Goal: Navigation & Orientation: Find specific page/section

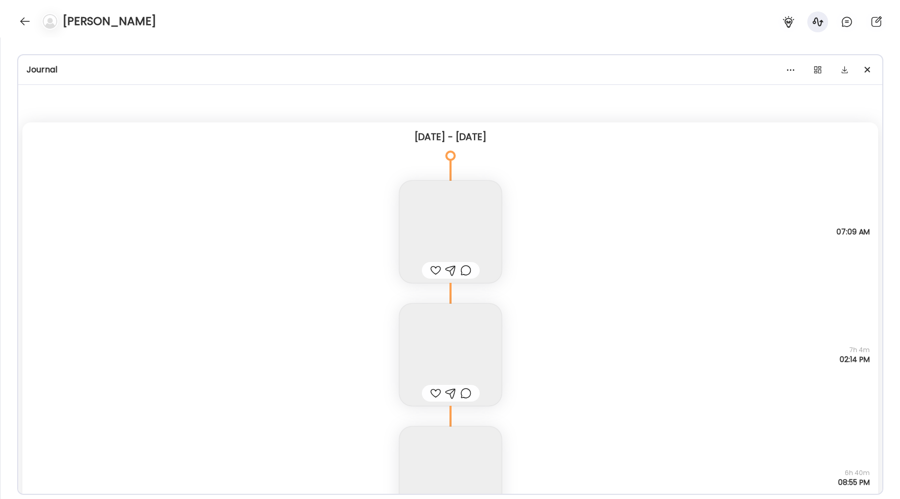
click at [15, 25] on div "[PERSON_NAME]" at bounding box center [450, 18] width 900 height 37
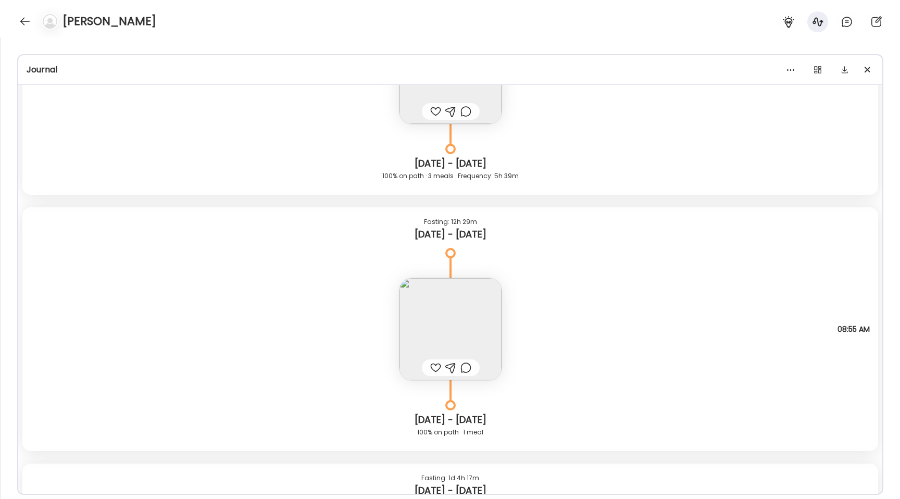
scroll to position [164, 0]
click at [29, 19] on div at bounding box center [25, 21] width 17 height 17
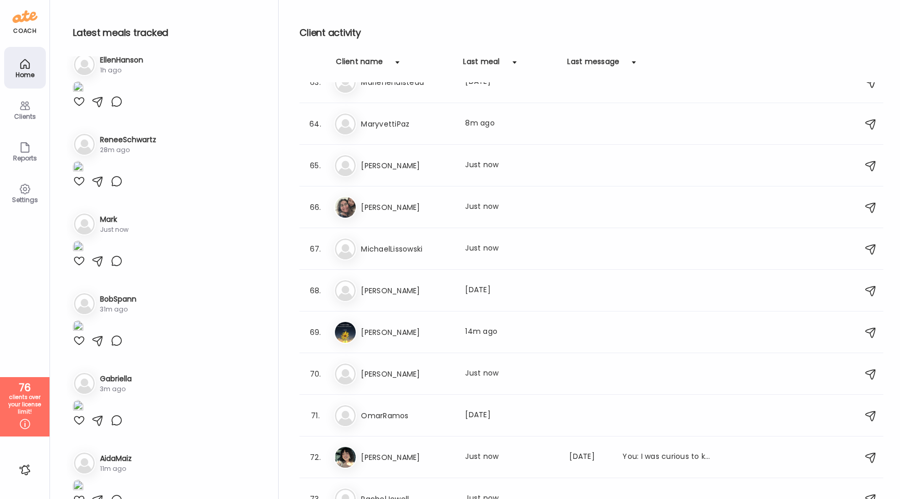
scroll to position [2616, 0]
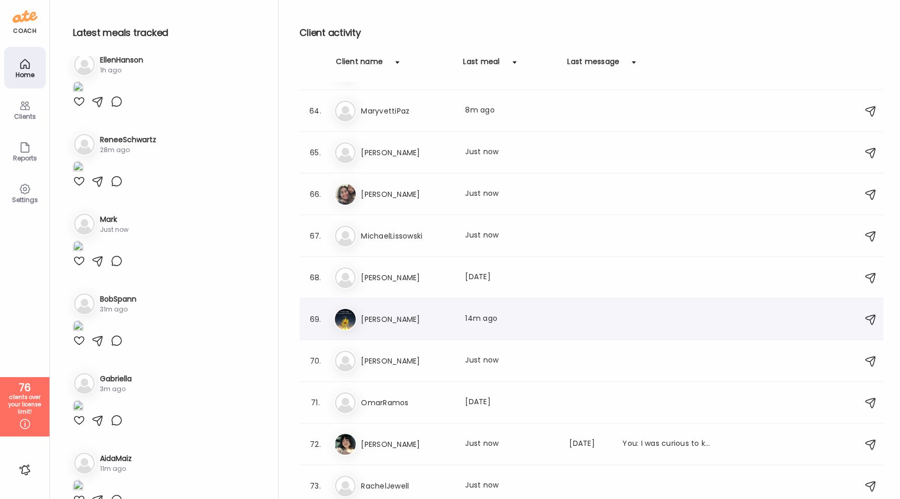
click at [418, 309] on div "Mi [PERSON_NAME] Last meal: 14m ago" at bounding box center [593, 319] width 518 height 23
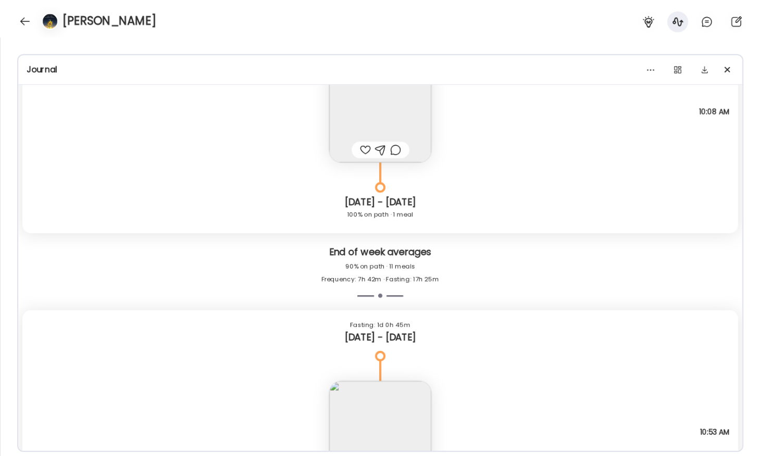
scroll to position [7324, 0]
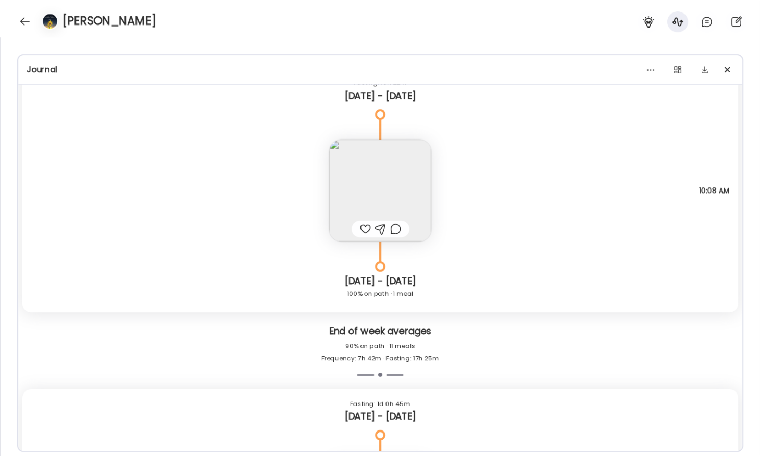
click at [366, 202] on img at bounding box center [380, 191] width 102 height 102
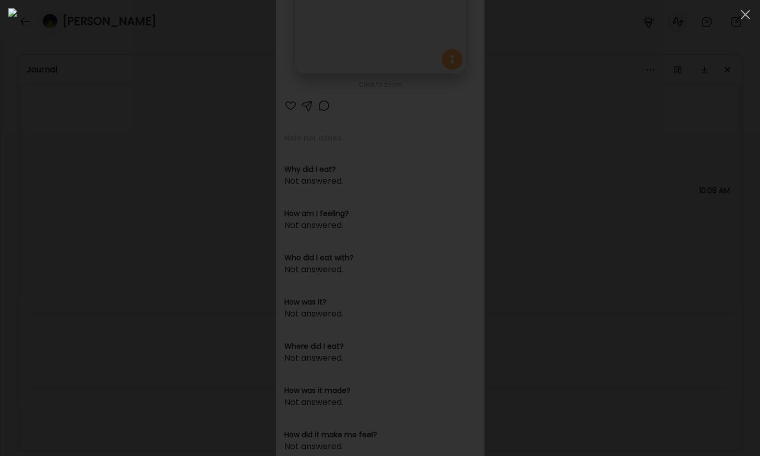
click at [115, 260] on div at bounding box center [379, 227] width 743 height 439
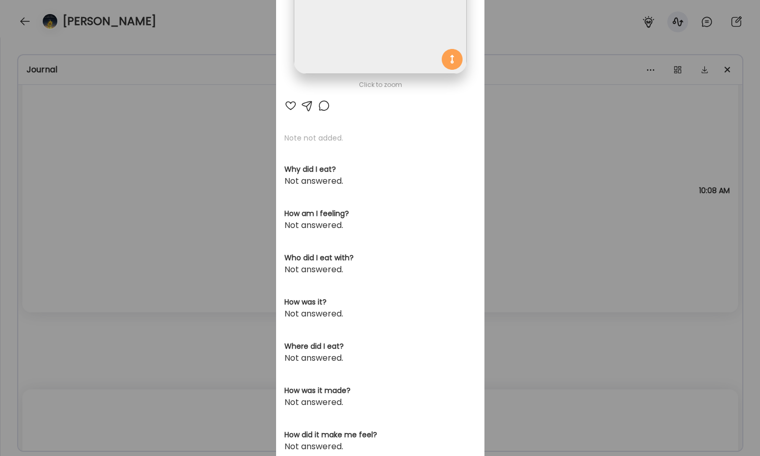
click at [115, 260] on div "Ate Coach Dashboard Wahoo! It’s official Take a moment to set up your Coach Pro…" at bounding box center [380, 228] width 760 height 456
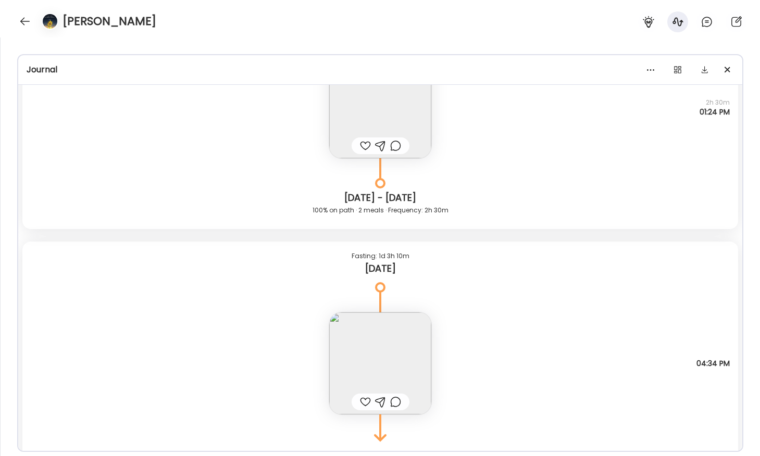
scroll to position [7902, 0]
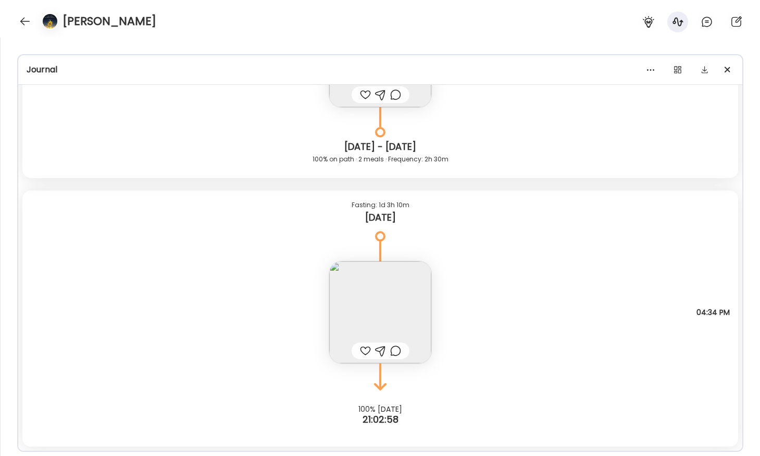
click at [351, 299] on img at bounding box center [380, 312] width 102 height 102
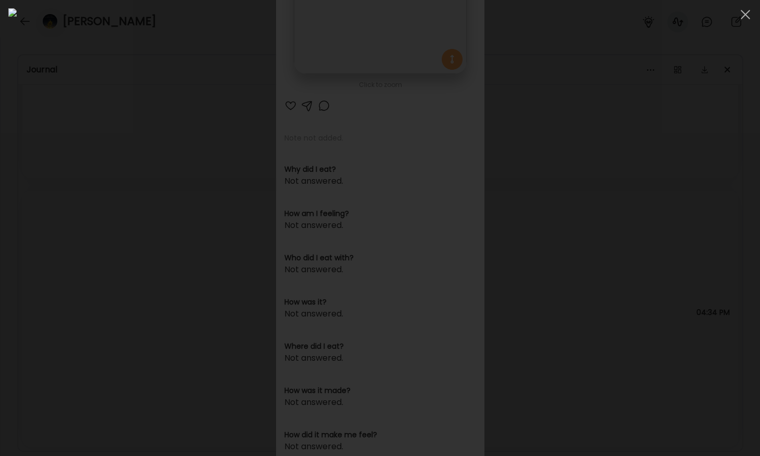
click at [100, 158] on div at bounding box center [379, 227] width 743 height 439
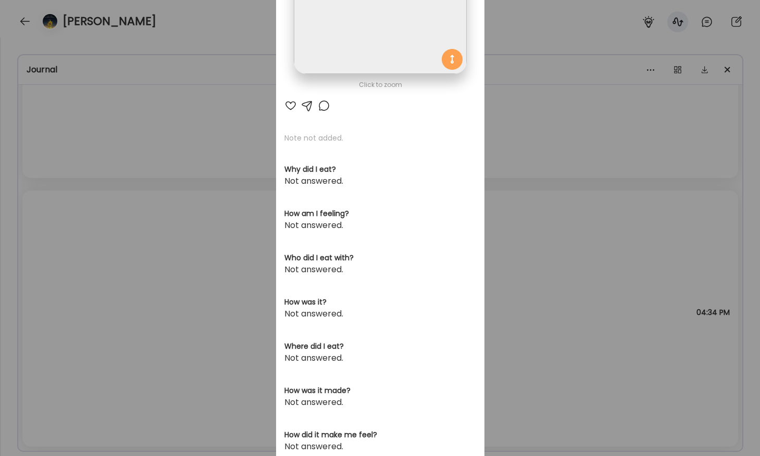
click at [100, 158] on div "Ate Coach Dashboard Wahoo! It’s official Take a moment to set up your Coach Pro…" at bounding box center [380, 228] width 760 height 456
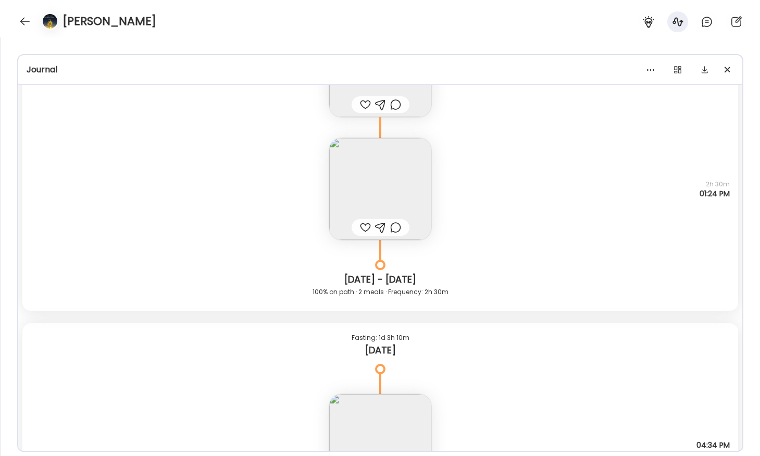
scroll to position [7690, 0]
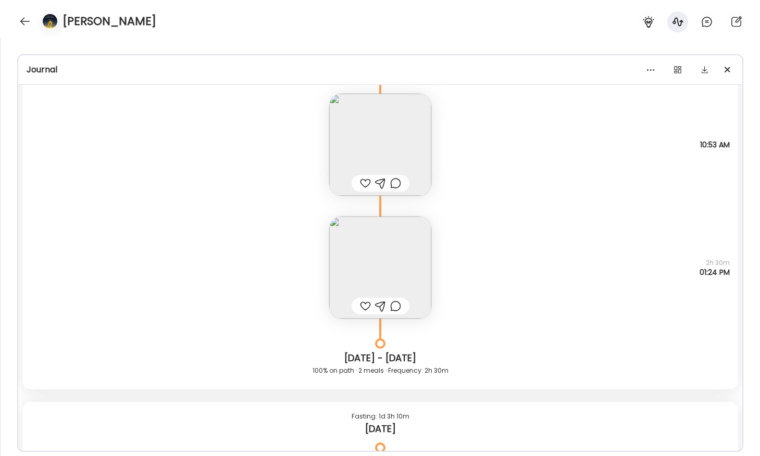
click at [357, 251] on img at bounding box center [380, 268] width 102 height 102
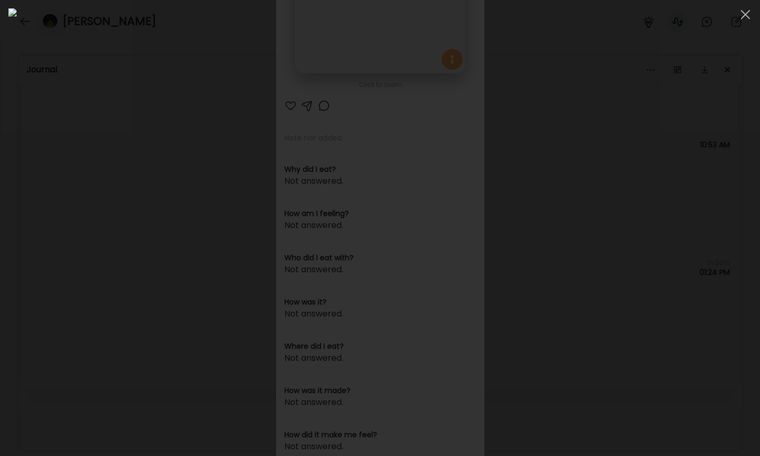
click at [102, 166] on div at bounding box center [379, 227] width 743 height 439
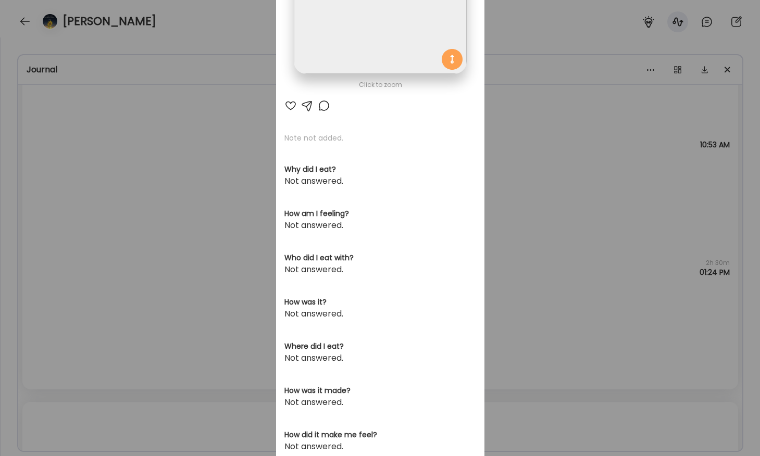
click at [102, 166] on div "Ate Coach Dashboard Wahoo! It’s official Take a moment to set up your Coach Pro…" at bounding box center [380, 228] width 760 height 456
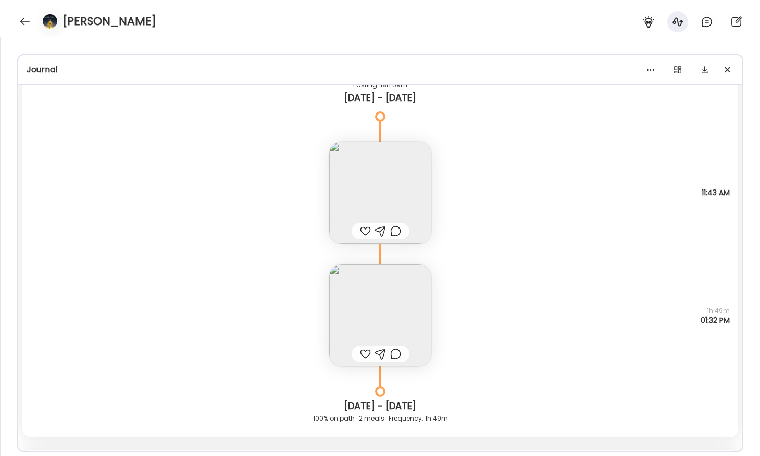
scroll to position [4613, 0]
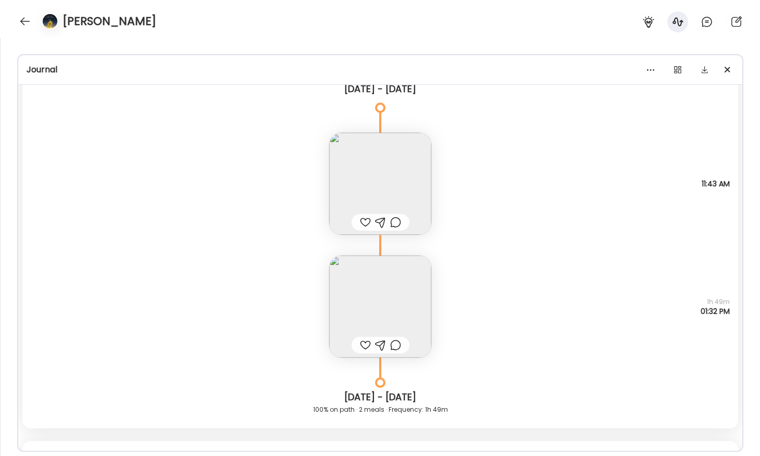
click at [373, 289] on img at bounding box center [380, 307] width 102 height 102
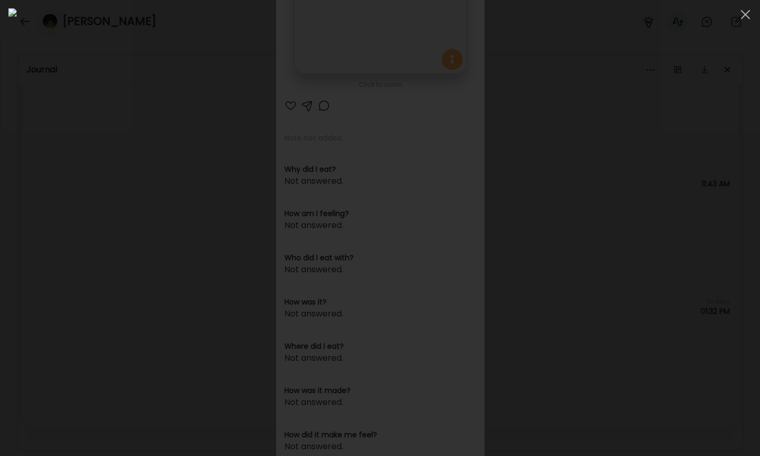
click at [115, 250] on div at bounding box center [379, 227] width 743 height 439
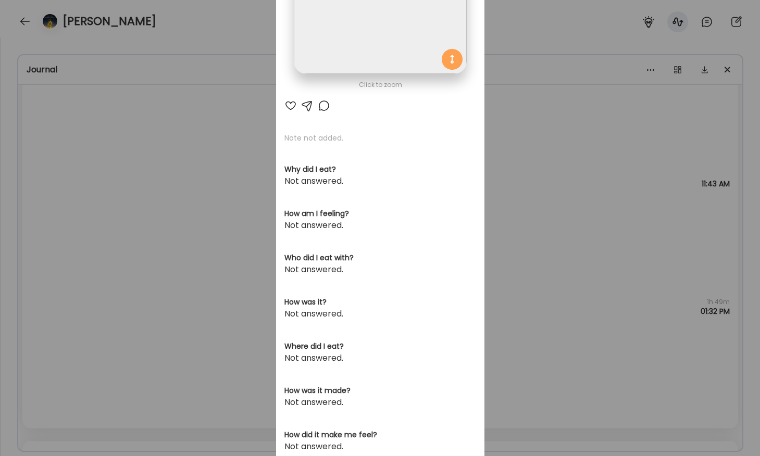
click at [156, 313] on div "Ate Coach Dashboard Wahoo! It’s official Take a moment to set up your Coach Pro…" at bounding box center [380, 228] width 760 height 456
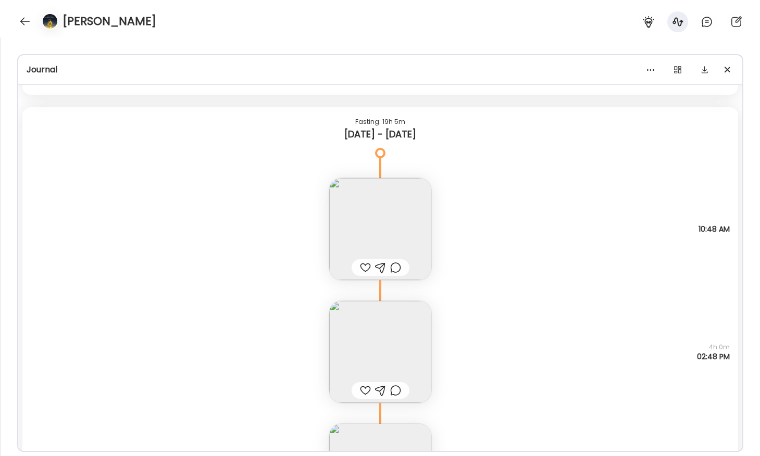
scroll to position [6013, 0]
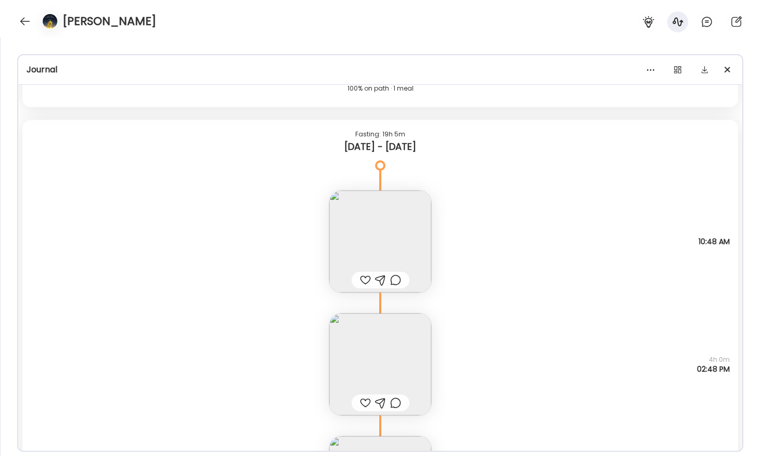
click at [346, 222] on img at bounding box center [380, 242] width 102 height 102
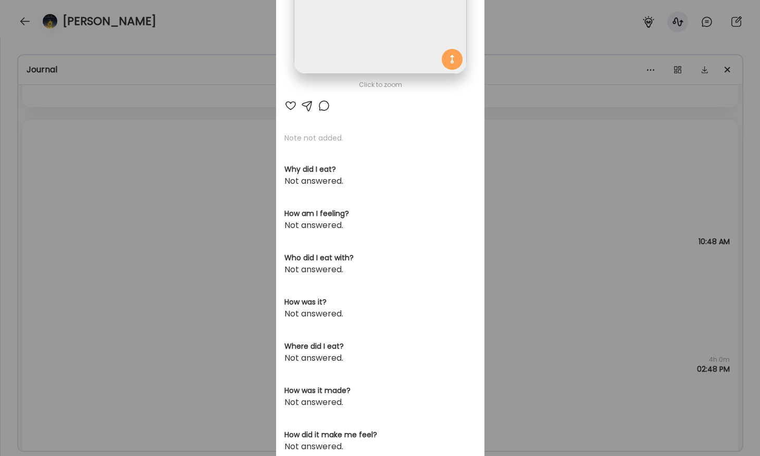
click at [334, 87] on div "Click to zoom" at bounding box center [380, 85] width 192 height 12
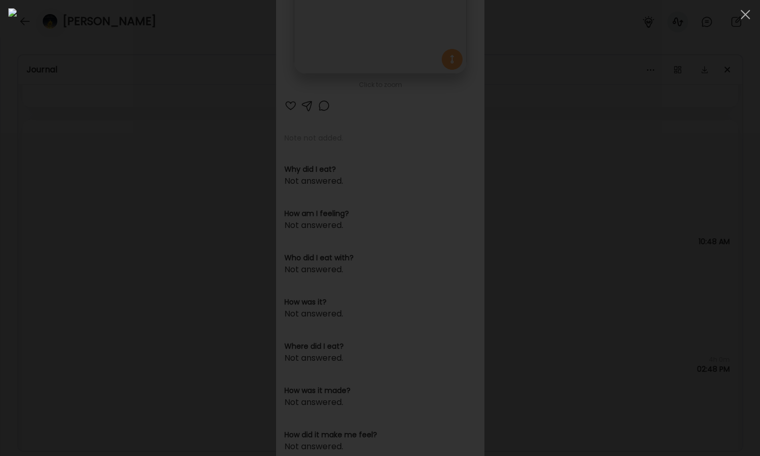
click at [108, 197] on div at bounding box center [379, 227] width 743 height 439
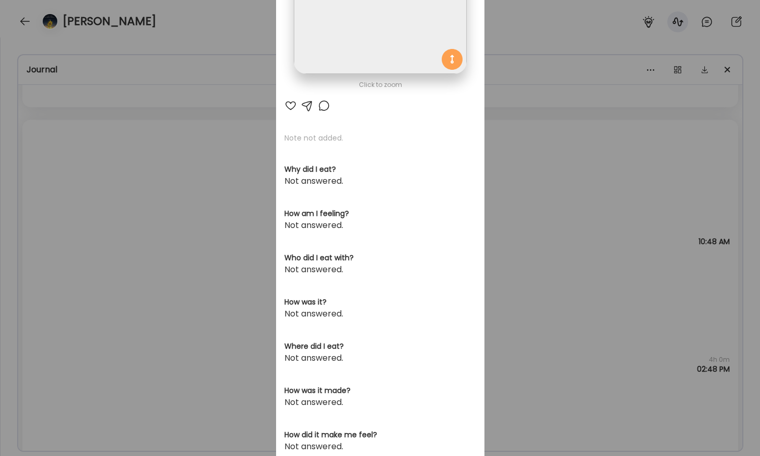
click at [108, 197] on div "Ate Coach Dashboard Wahoo! It’s official Take a moment to set up your Coach Pro…" at bounding box center [380, 228] width 760 height 456
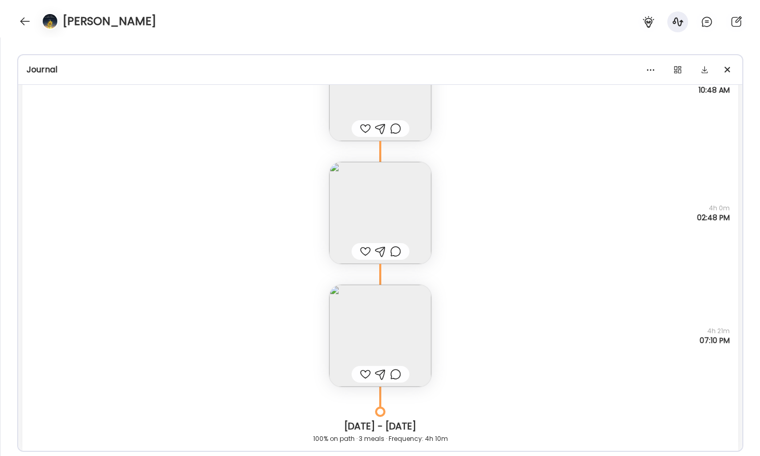
scroll to position [6132, 0]
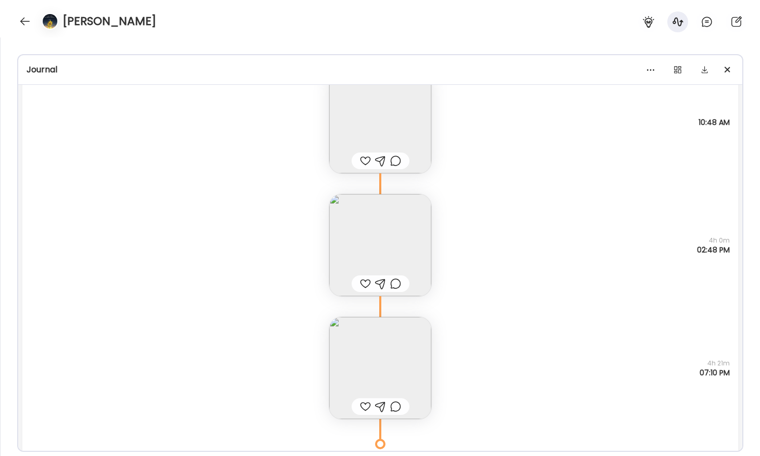
click at [341, 231] on img at bounding box center [380, 245] width 102 height 102
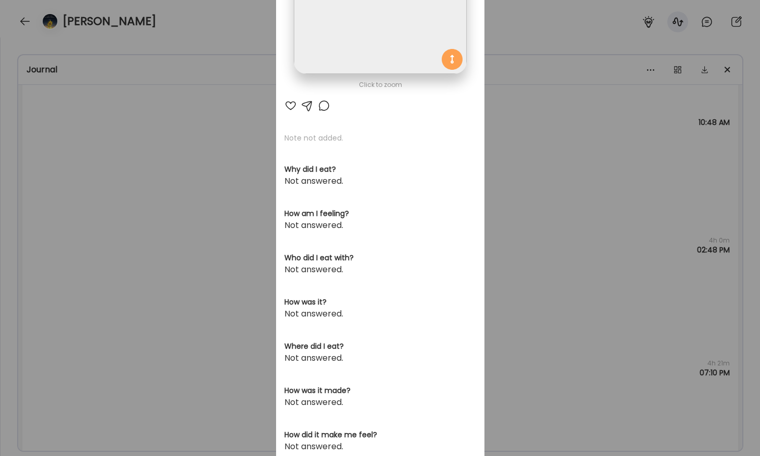
click at [346, 84] on div "Click to zoom" at bounding box center [380, 85] width 192 height 12
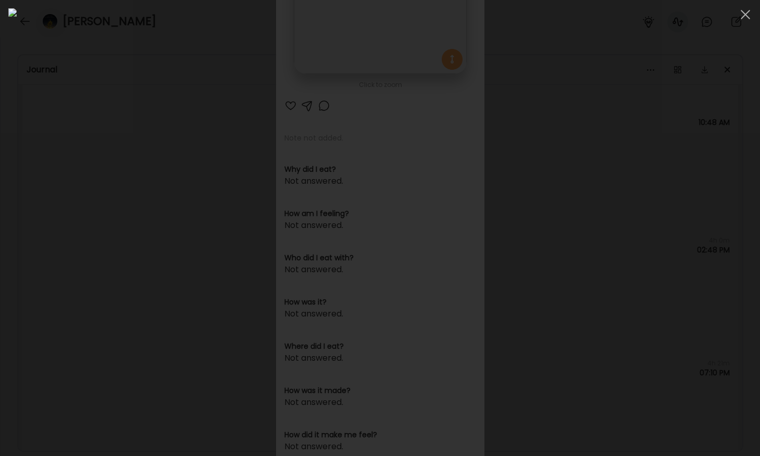
click at [60, 181] on div at bounding box center [379, 227] width 743 height 439
click at [60, 181] on div "Ate Coach Dashboard Wahoo! It’s official Take a moment to set up your Coach Pro…" at bounding box center [380, 228] width 760 height 456
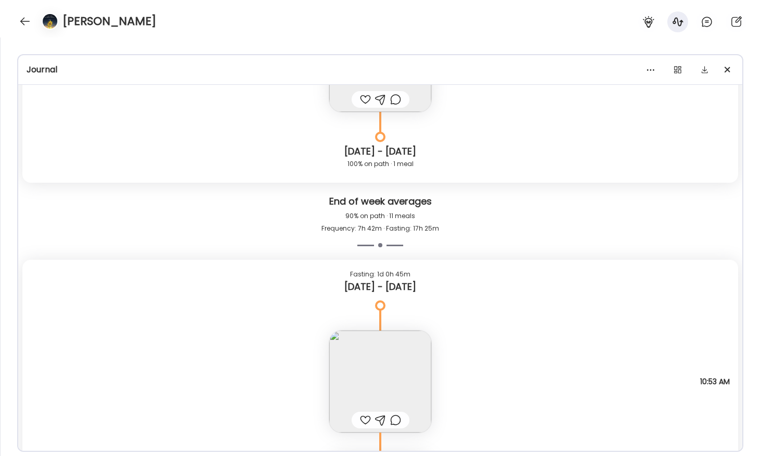
scroll to position [7902, 0]
